Goal: Information Seeking & Learning: Learn about a topic

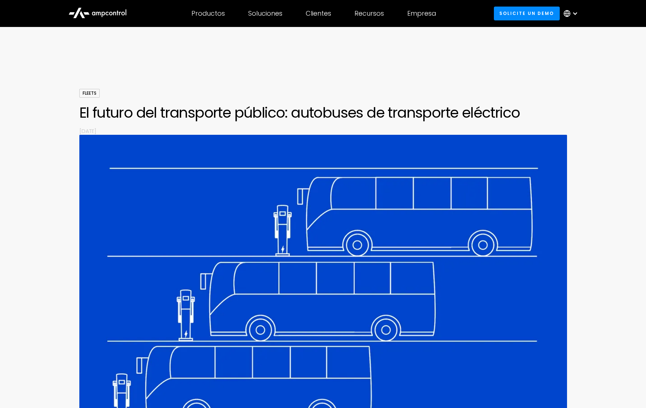
scroll to position [2099, 0]
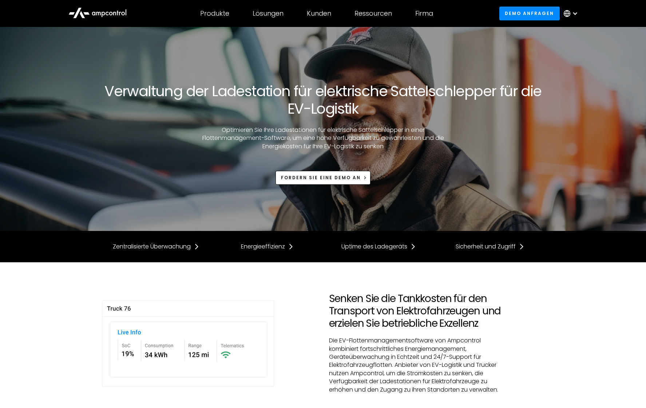
scroll to position [837, 0]
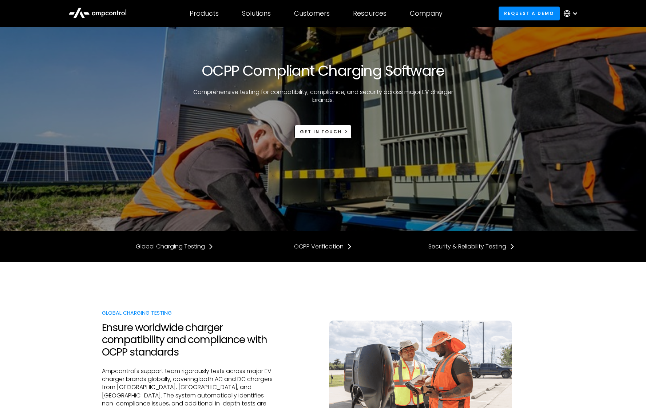
scroll to position [2212, 0]
